Goal: Check status

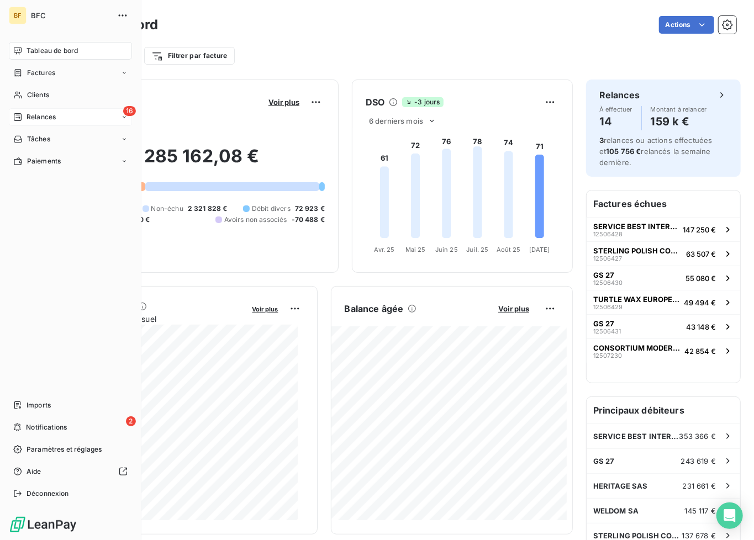
click at [36, 118] on span "Relances" at bounding box center [41, 117] width 29 height 10
click at [46, 115] on span "Relances" at bounding box center [41, 117] width 29 height 10
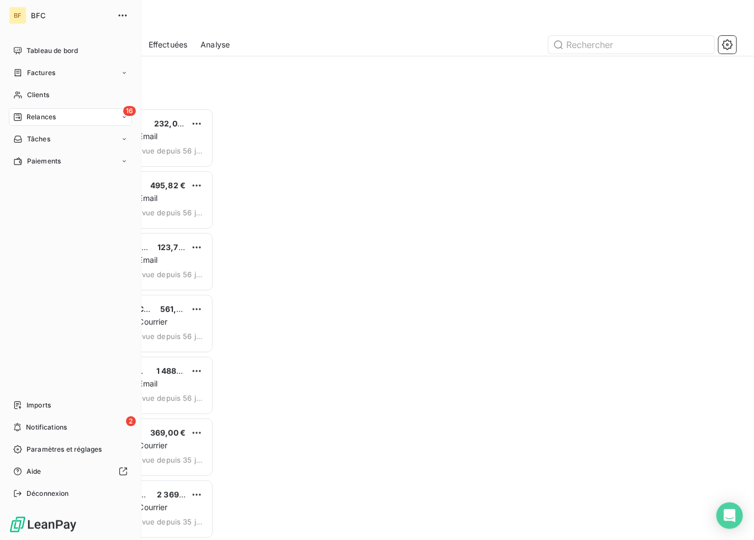
scroll to position [421, 149]
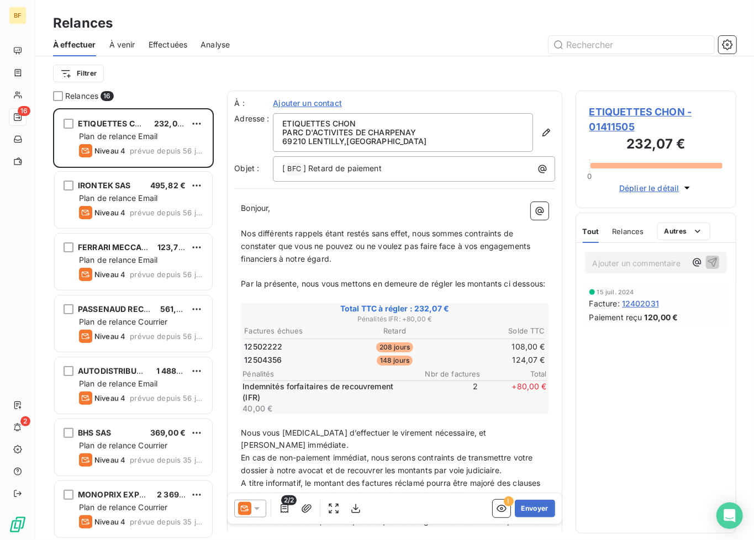
click at [177, 44] on span "Effectuées" at bounding box center [168, 44] width 39 height 11
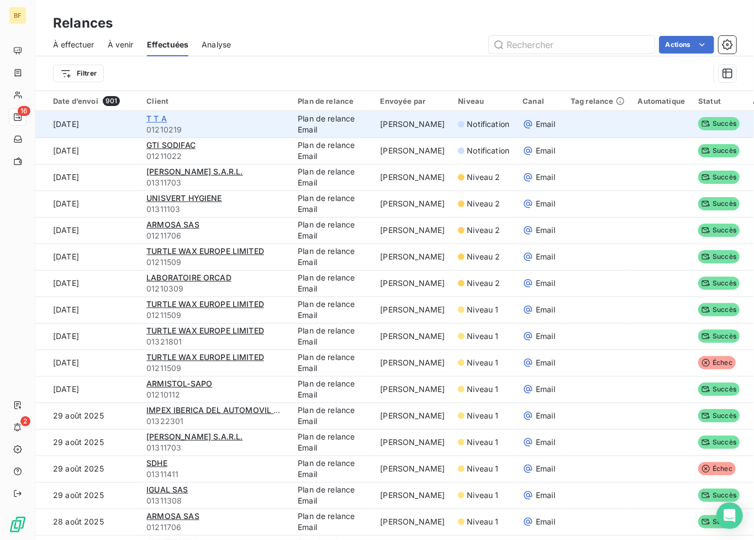
click at [157, 120] on span "T T A" at bounding box center [156, 118] width 20 height 9
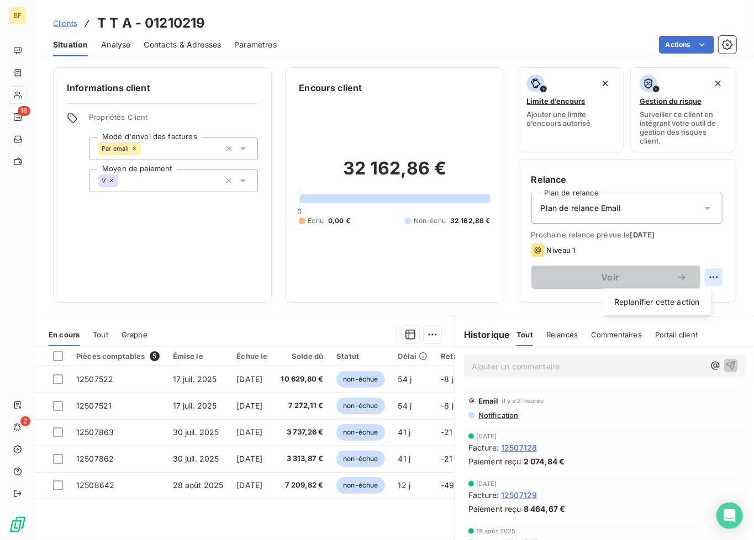
click at [699, 273] on html "BF 16 2 Clients T T A - 01210219 Situation Analyse Contacts & Adresses Paramètr…" at bounding box center [377, 270] width 754 height 540
click at [548, 336] on html "BF 16 2 Clients T T A - 01210219 Situation Analyse Contacts & Adresses Paramètr…" at bounding box center [377, 270] width 754 height 540
click at [547, 335] on span "Relances" at bounding box center [561, 334] width 31 height 9
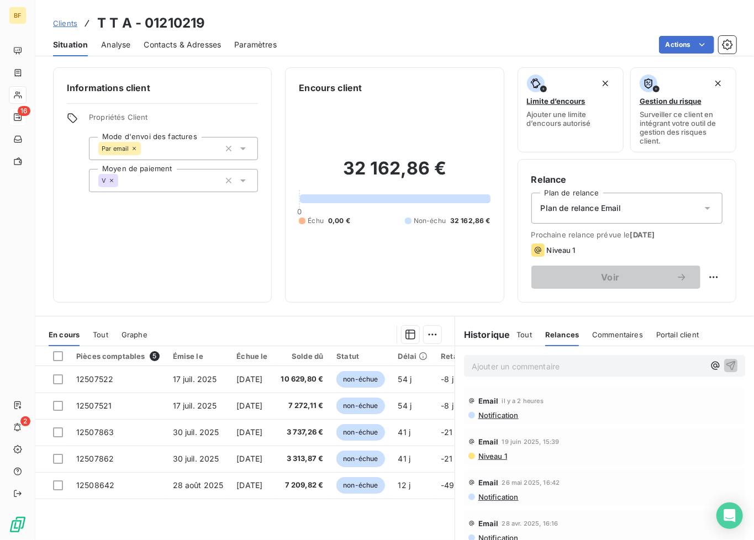
click at [488, 409] on div "Email il y a 2 heures" at bounding box center [604, 401] width 272 height 18
click at [487, 416] on span "Notification" at bounding box center [497, 415] width 41 height 9
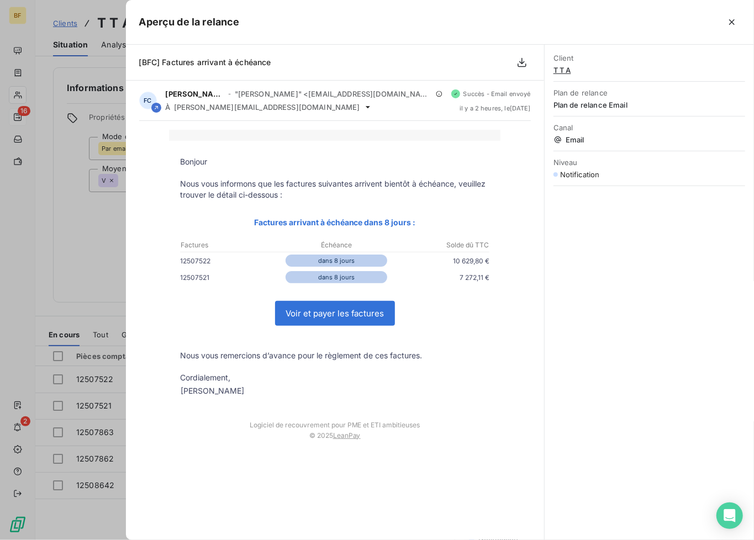
click at [734, 25] on icon "button" at bounding box center [731, 22] width 11 height 11
